Goal: Transaction & Acquisition: Purchase product/service

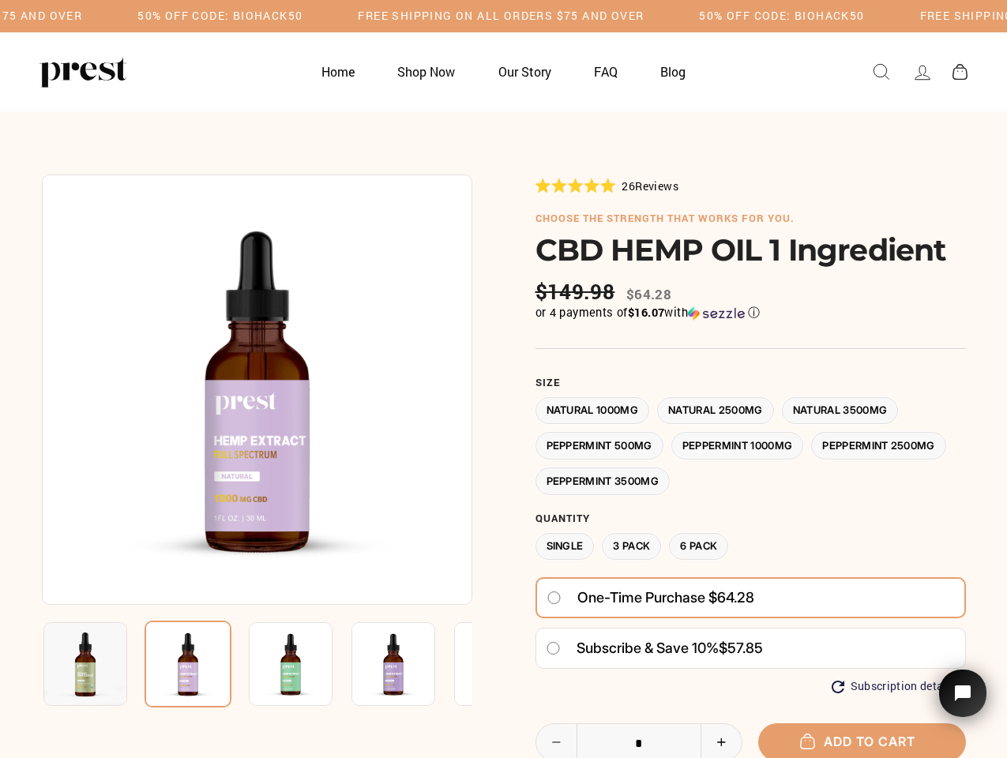
click at [503, 379] on div at bounding box center [504, 576] width 924 height 802
click at [503, 16] on h5 "Free Shipping on all orders $75 and over" at bounding box center [501, 15] width 286 height 13
click at [257, 389] on img at bounding box center [257, 390] width 431 height 431
click at [257, 664] on img at bounding box center [291, 664] width 84 height 84
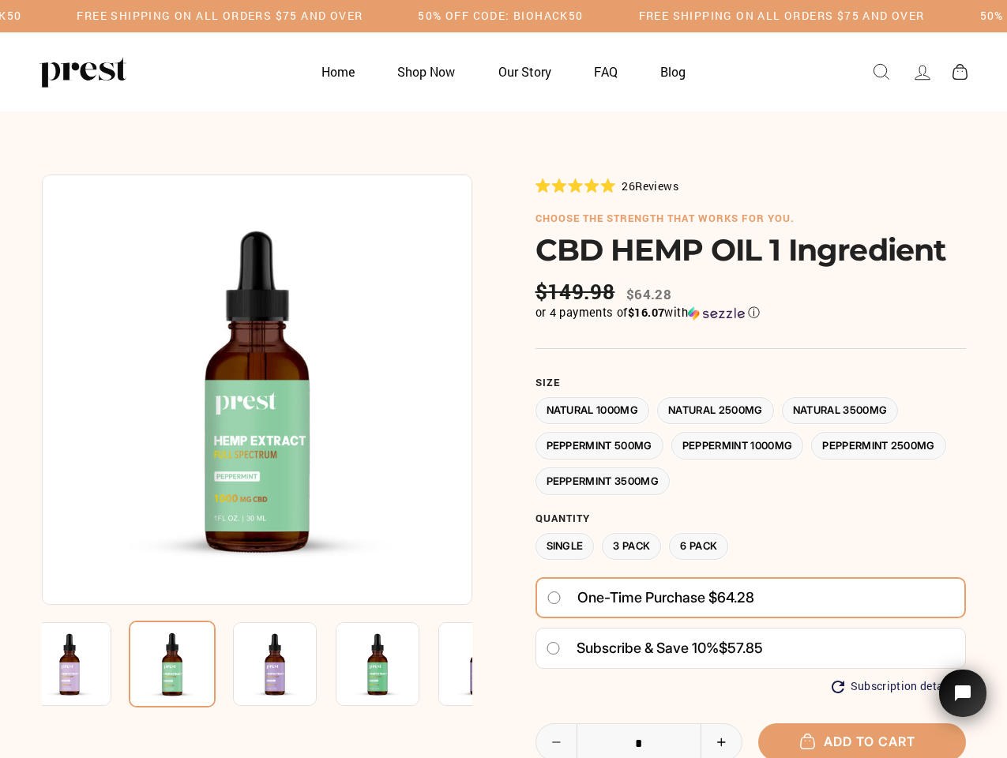
click at [85, 664] on img at bounding box center [70, 664] width 84 height 84
click at [188, 664] on img at bounding box center [172, 664] width 87 height 87
click at [291, 664] on img at bounding box center [275, 664] width 84 height 84
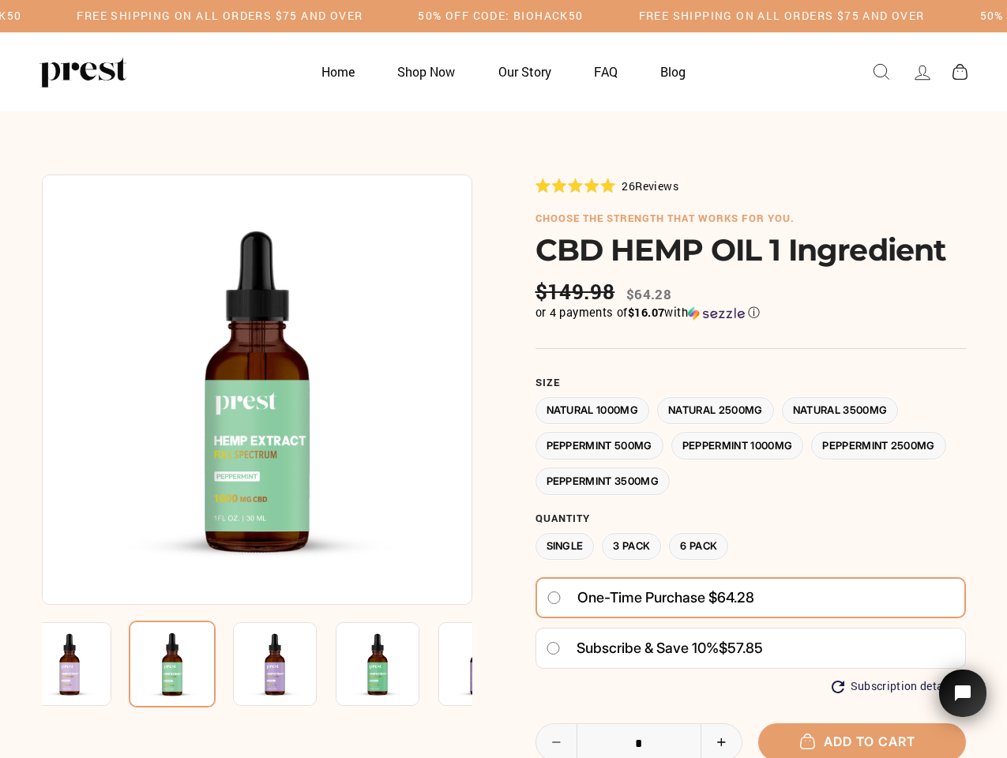
click at [291, 664] on img at bounding box center [275, 664] width 84 height 84
